Goal: Task Accomplishment & Management: Use online tool/utility

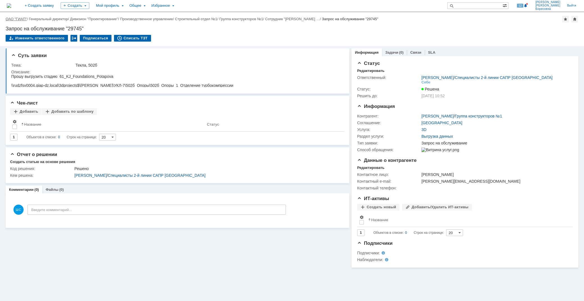
click at [21, 17] on link "ОАО "ГИАП"" at bounding box center [16, 19] width 21 height 4
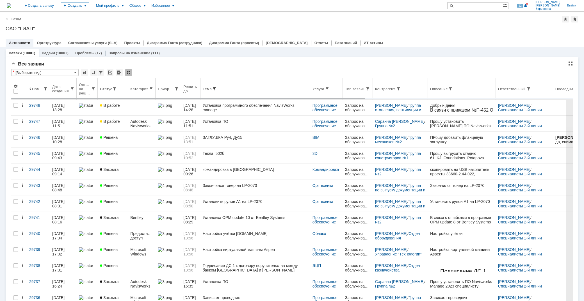
click at [217, 87] on span at bounding box center [214, 88] width 4 height 4
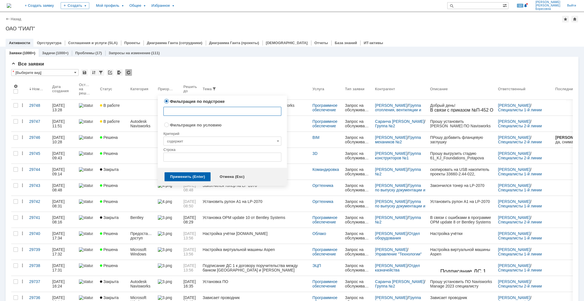
click at [213, 110] on input "text" at bounding box center [222, 111] width 118 height 9
type input "Т"
type input "Navis"
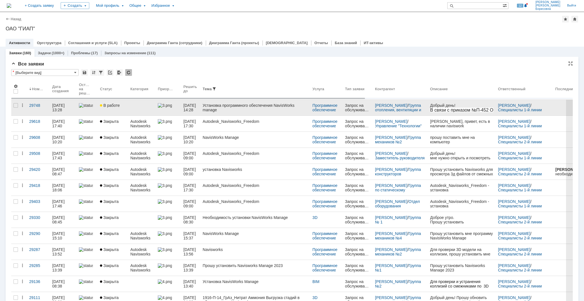
click at [245, 107] on div "Установка программного обеспечения NavisWorks manage" at bounding box center [255, 107] width 105 height 9
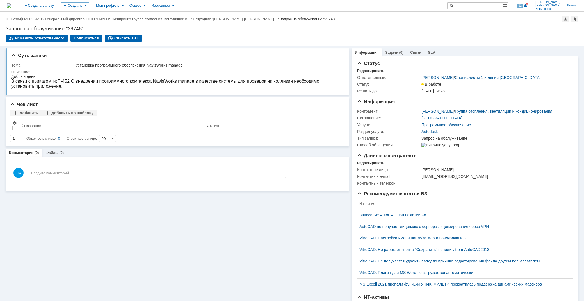
click at [31, 19] on link "ОАО "ГИАП"" at bounding box center [32, 19] width 21 height 4
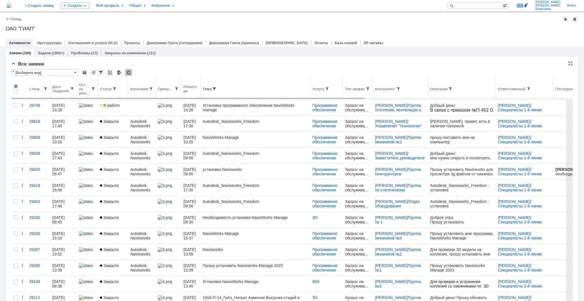
click at [217, 88] on span at bounding box center [214, 88] width 4 height 4
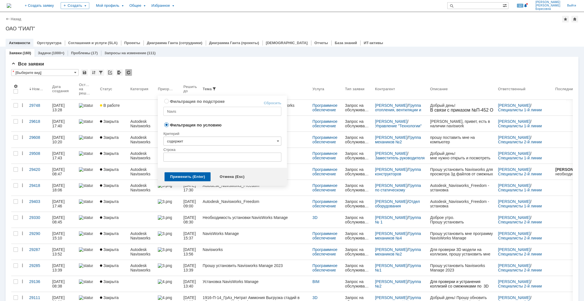
click at [266, 101] on link "Сбросить" at bounding box center [273, 103] width 18 height 4
radio input "true"
click at [186, 175] on div "Применить (Enter)" at bounding box center [188, 176] width 46 height 9
